Goal: Task Accomplishment & Management: Manage account settings

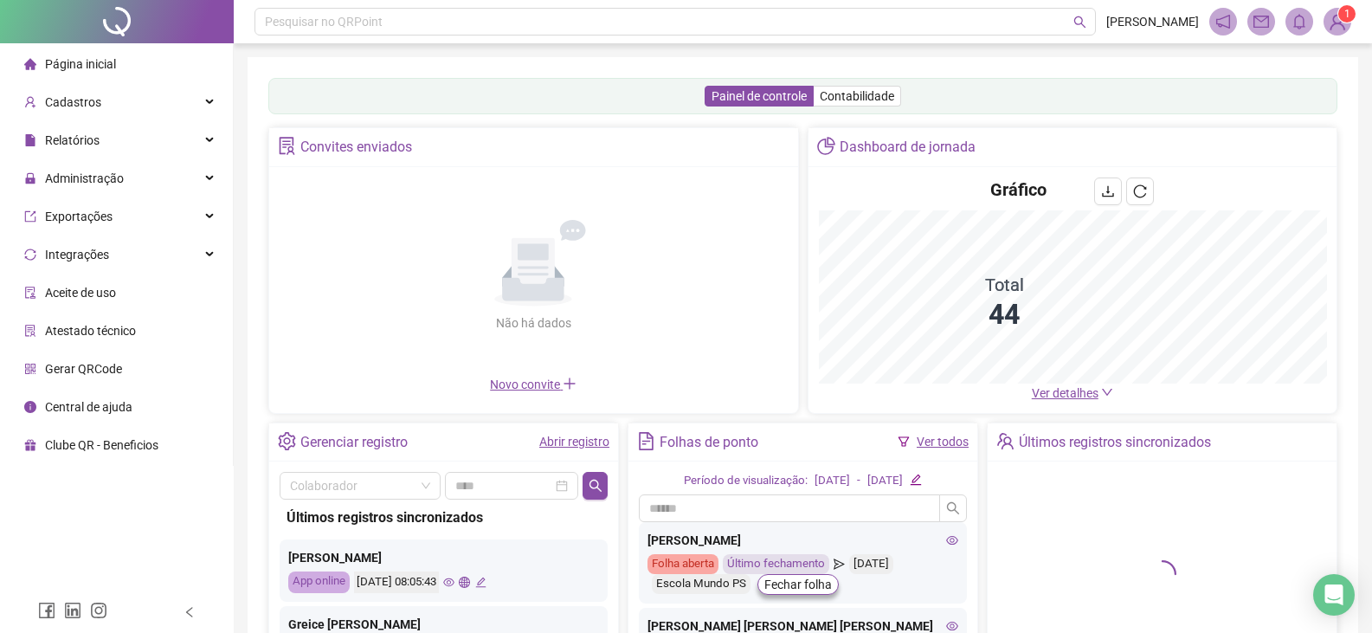
drag, startPoint x: 1053, startPoint y: 393, endPoint x: 988, endPoint y: 361, distance: 73.2
click at [1053, 393] on span "Ver detalhes" at bounding box center [1065, 393] width 67 height 14
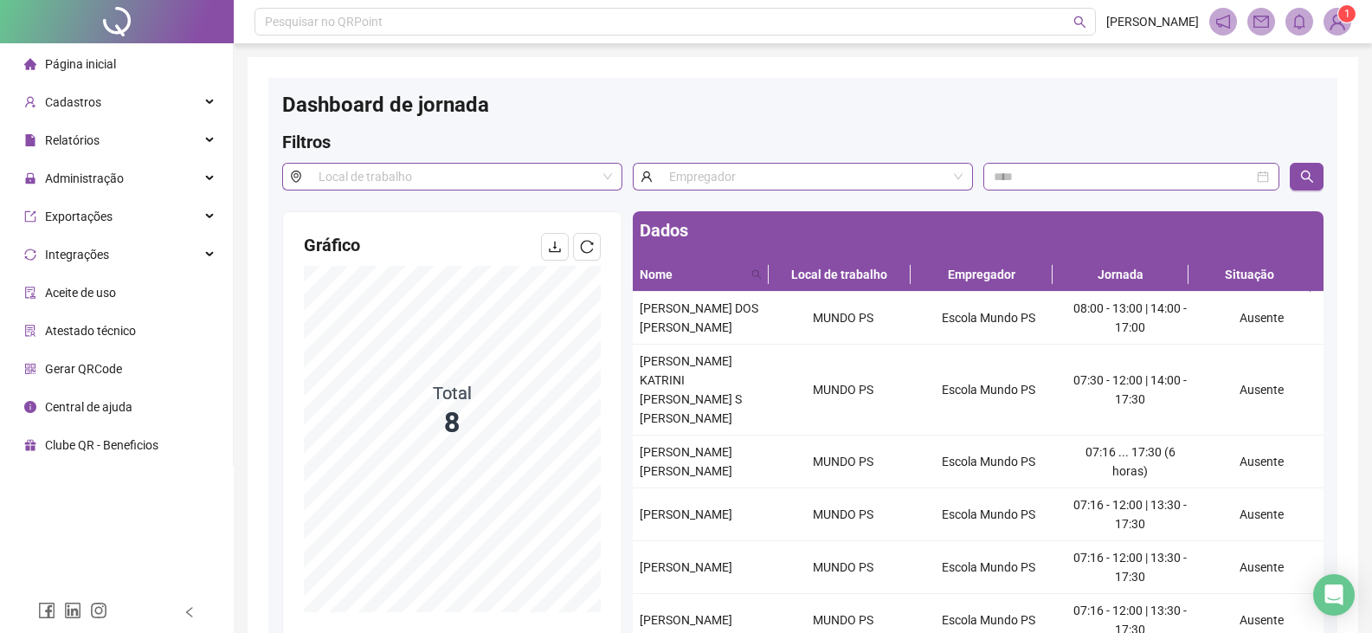
click at [98, 61] on span "Página inicial" at bounding box center [80, 64] width 71 height 14
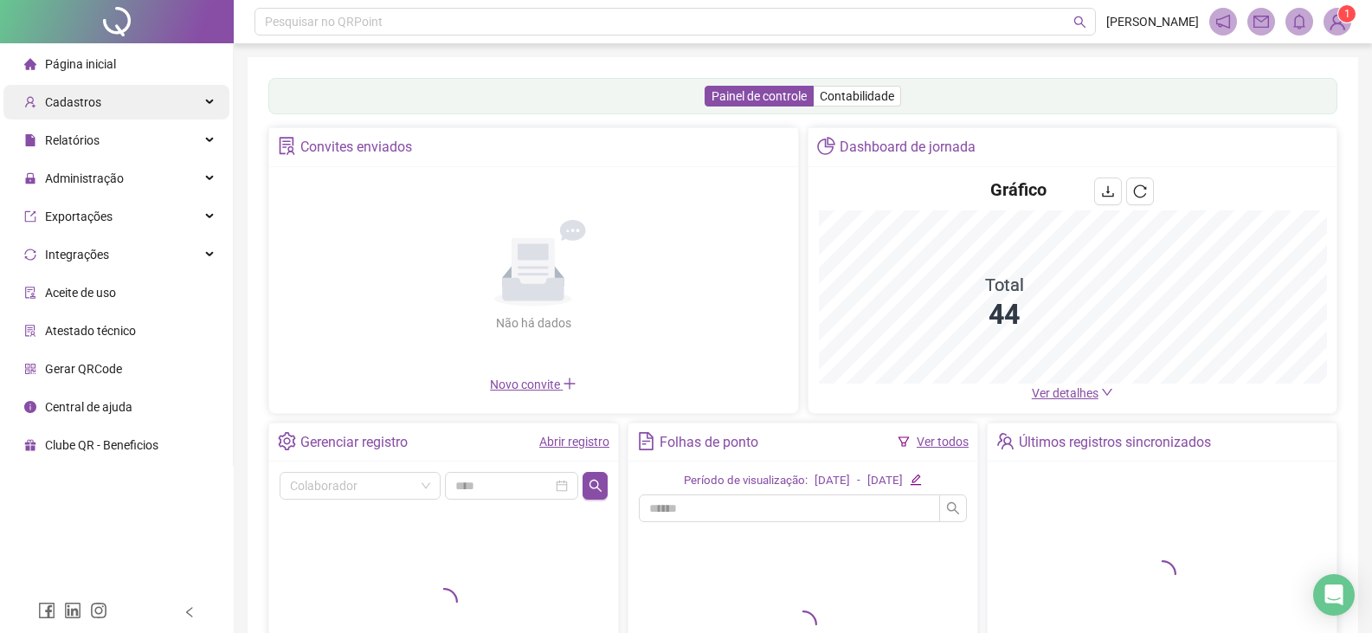
click at [110, 99] on div "Cadastros" at bounding box center [116, 102] width 226 height 35
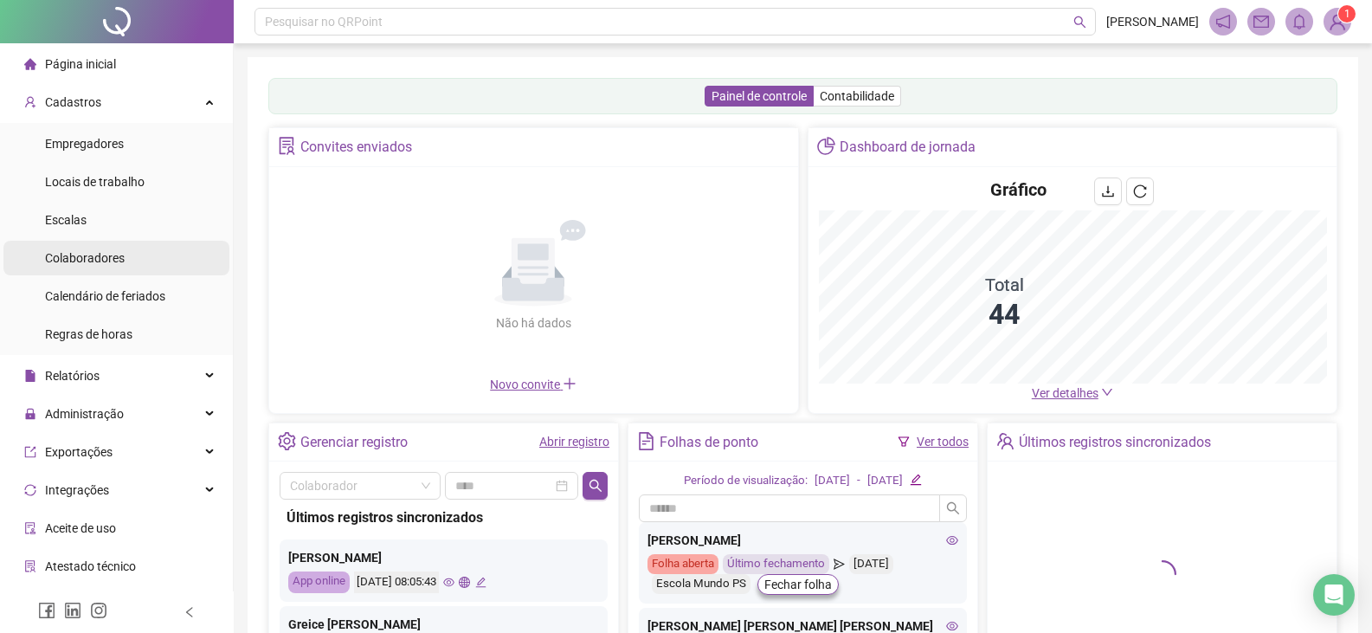
click at [115, 251] on span "Colaboradores" at bounding box center [85, 258] width 80 height 14
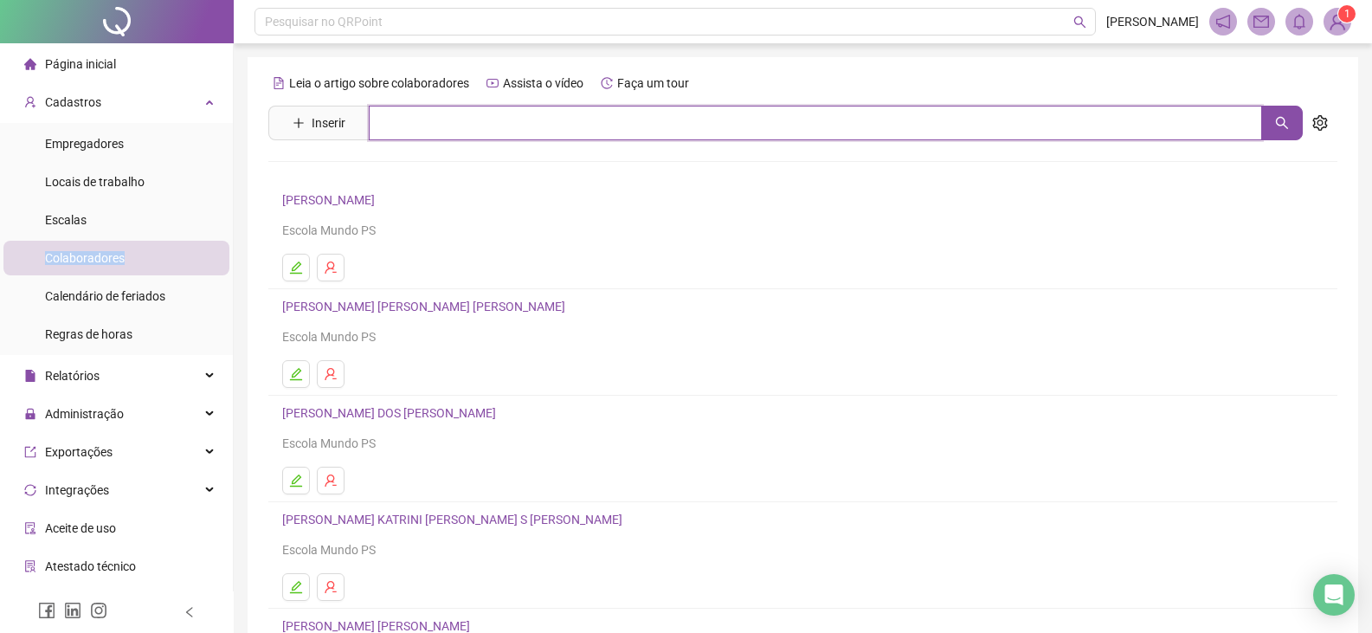
click at [439, 126] on input "text" at bounding box center [815, 123] width 893 height 35
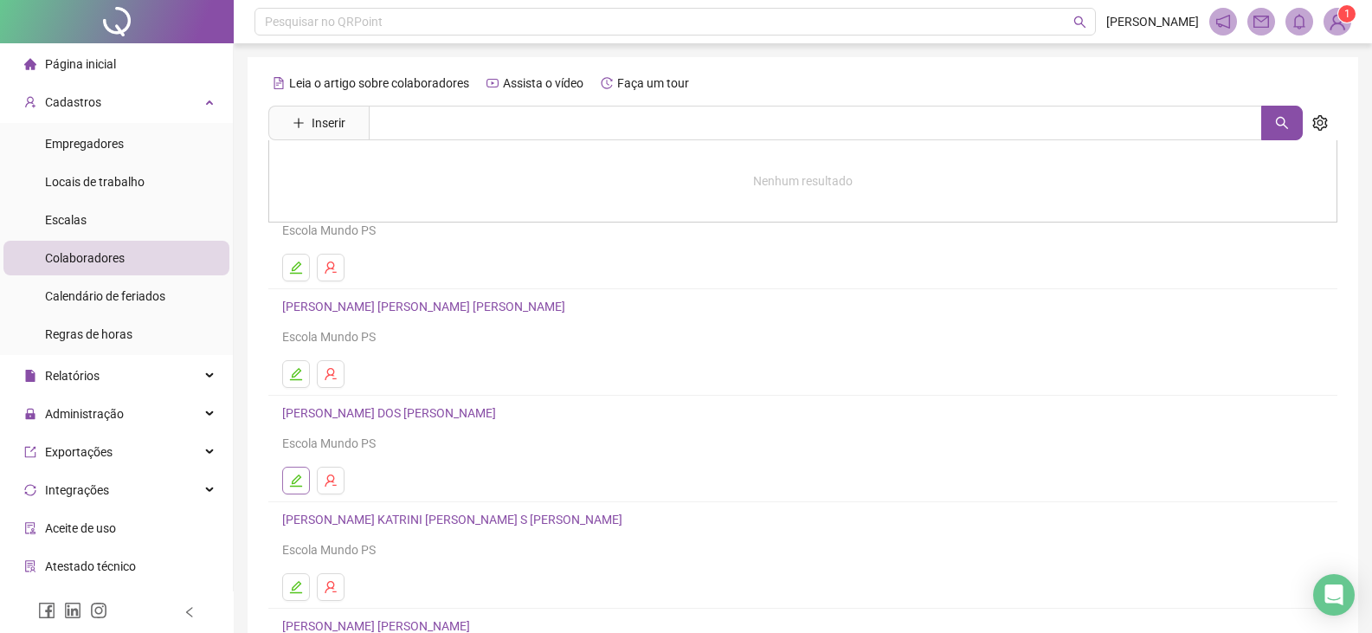
click at [294, 486] on icon "edit" at bounding box center [296, 480] width 12 height 12
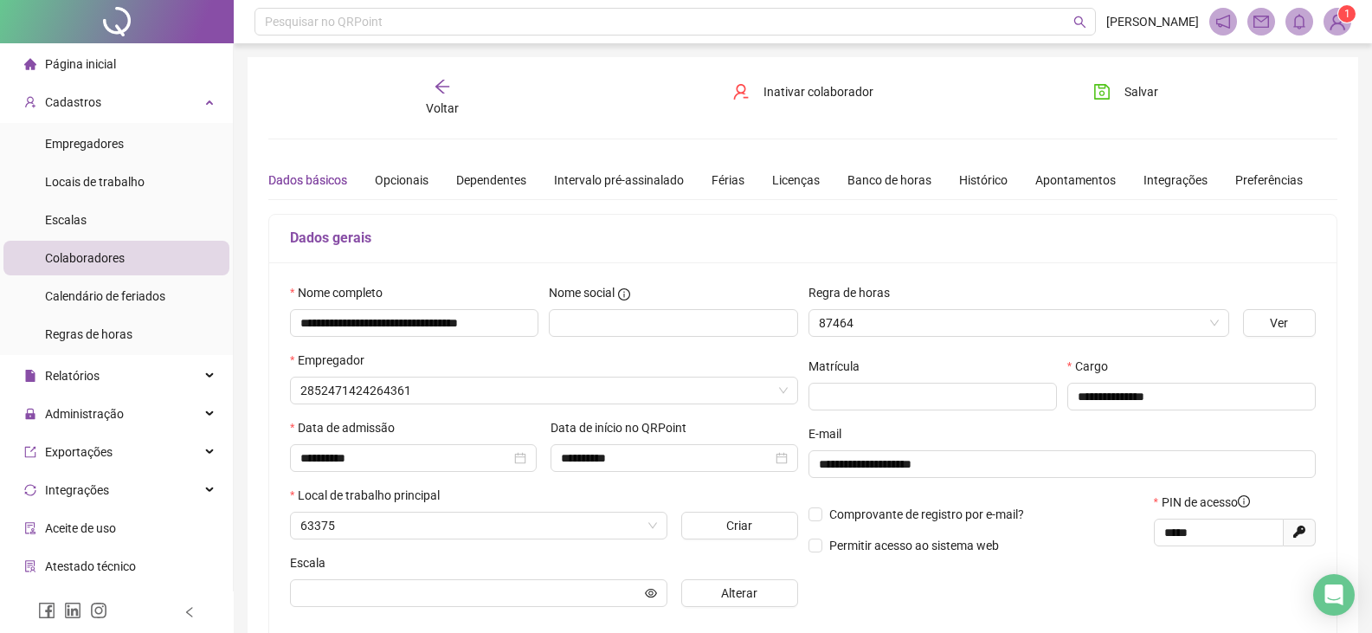
type input "**********"
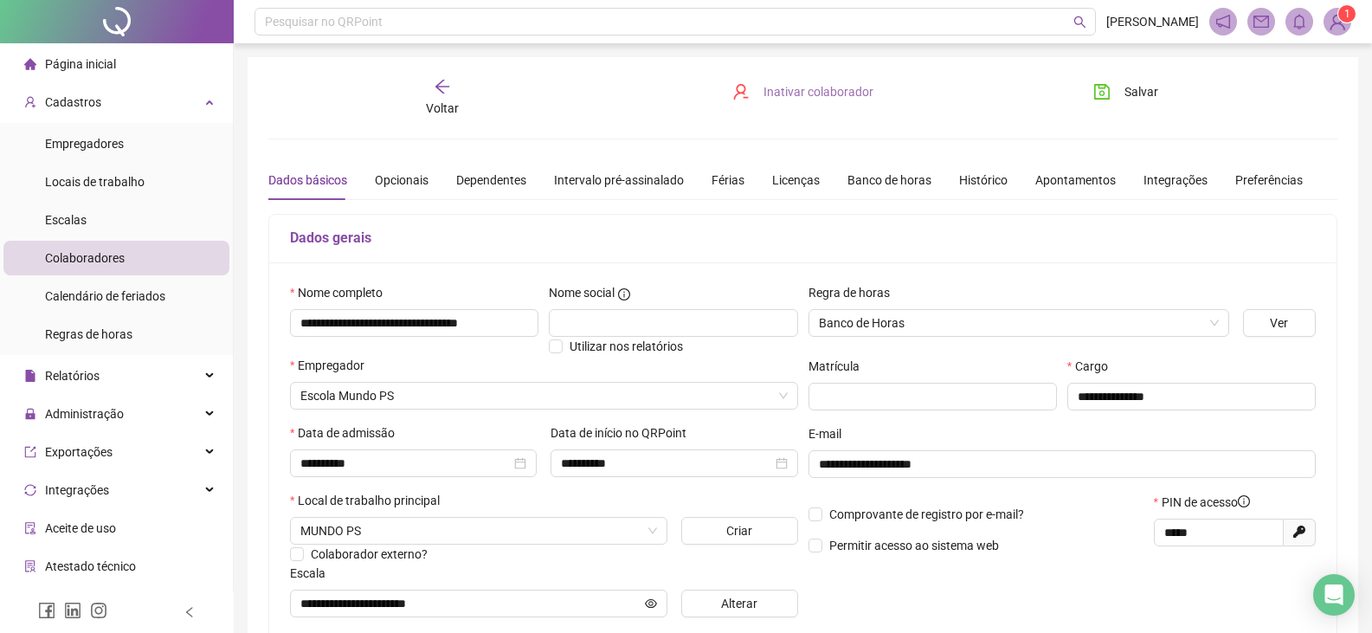
click at [808, 86] on span "Inativar colaborador" at bounding box center [818, 91] width 110 height 19
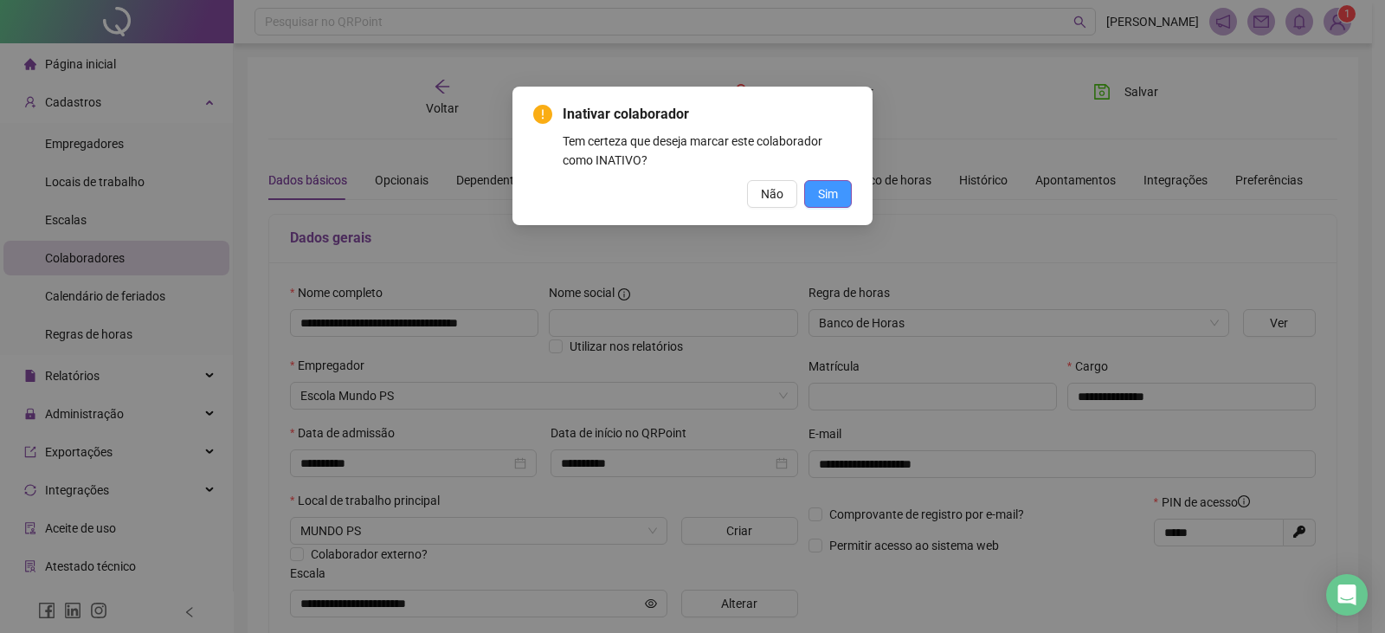
click at [840, 196] on button "Sim" at bounding box center [828, 194] width 48 height 28
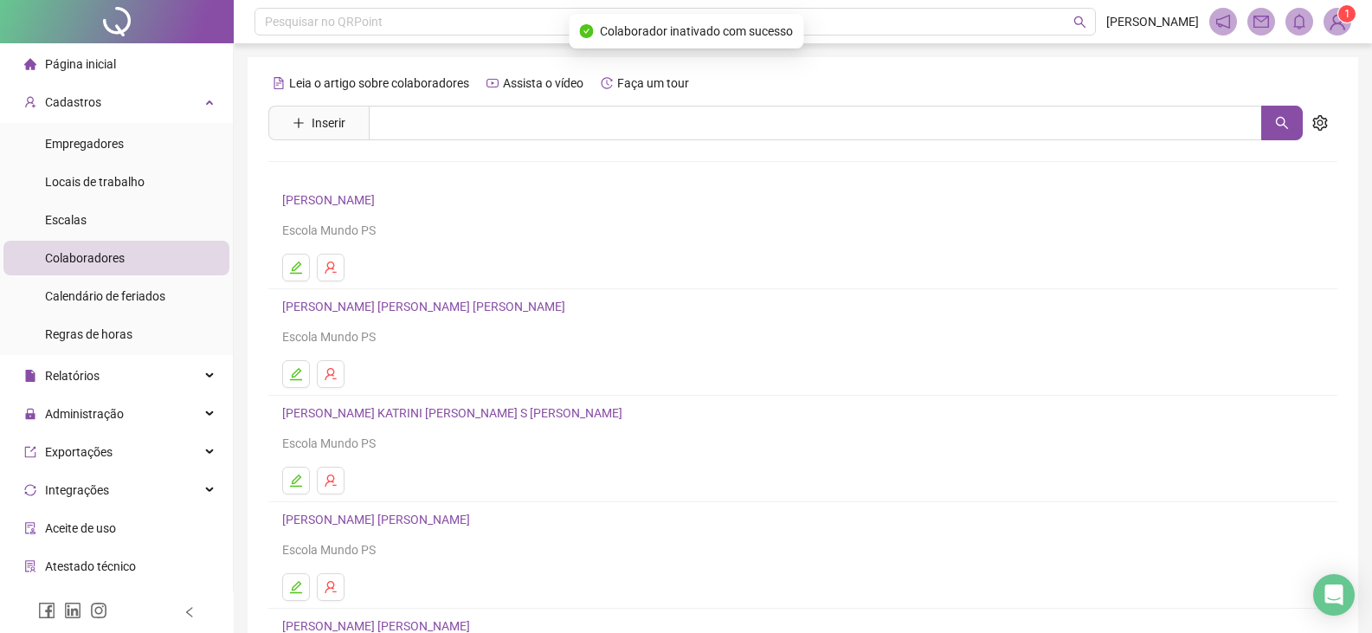
click at [75, 58] on span "Página inicial" at bounding box center [80, 64] width 71 height 14
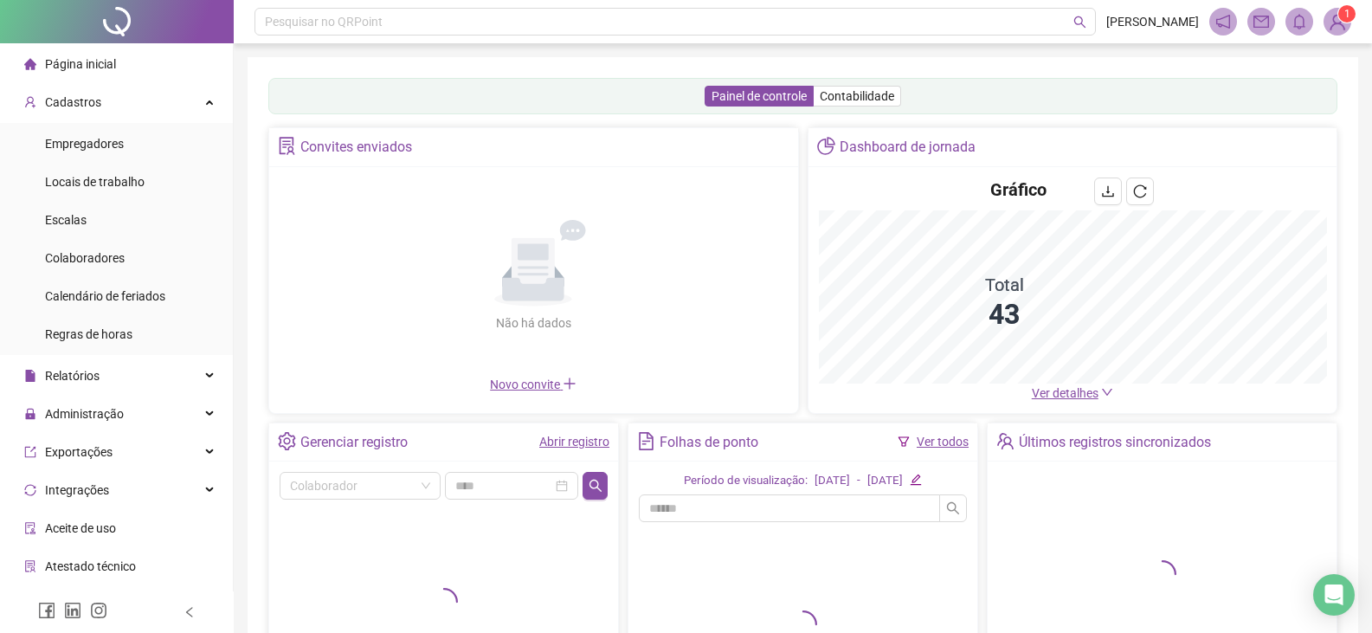
click at [1084, 393] on span "Ver detalhes" at bounding box center [1065, 393] width 67 height 14
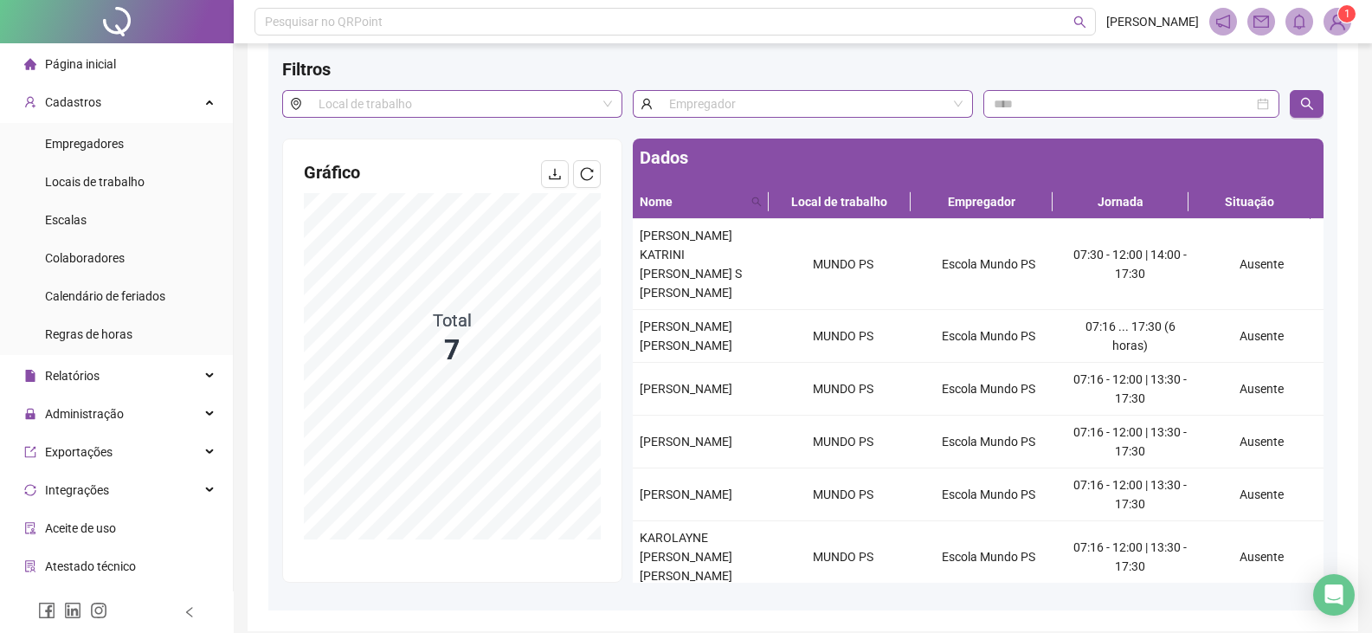
scroll to position [145, 0]
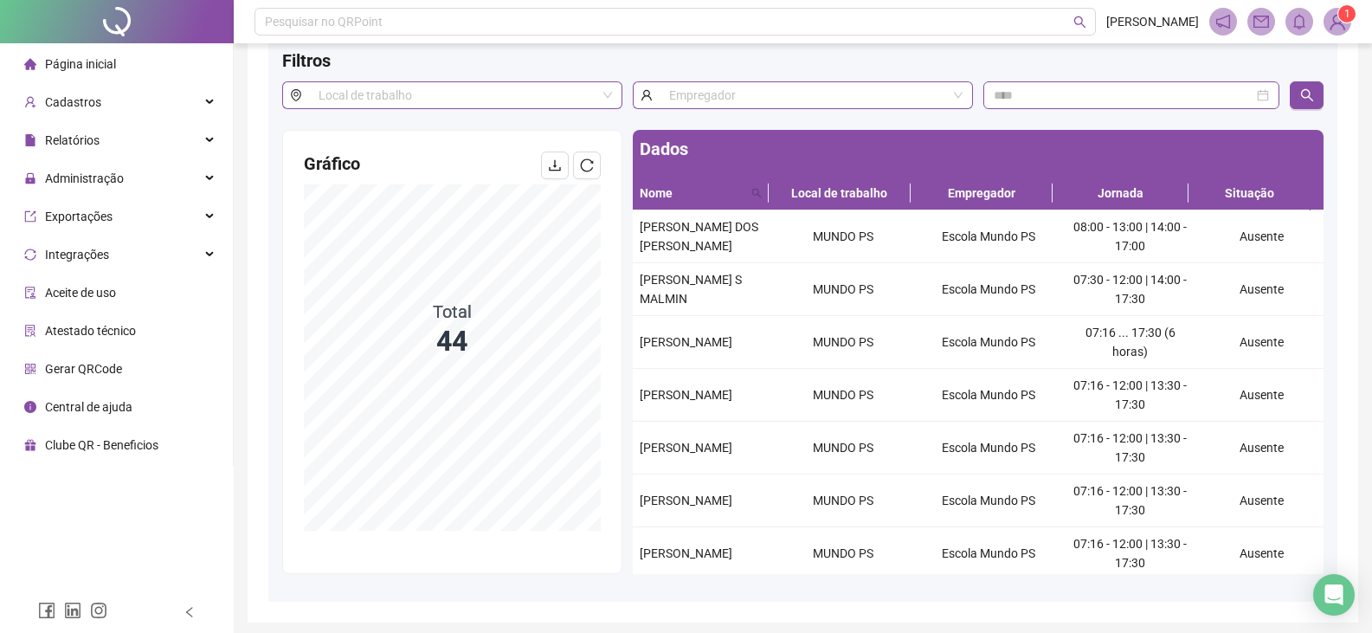
scroll to position [145, 0]
